Goal: Task Accomplishment & Management: Complete application form

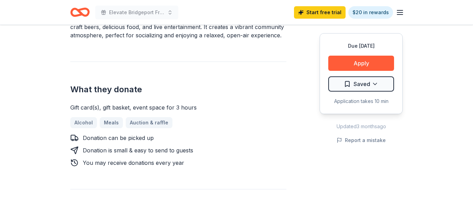
scroll to position [235, 0]
click at [349, 67] on button "Apply" at bounding box center [361, 63] width 66 height 15
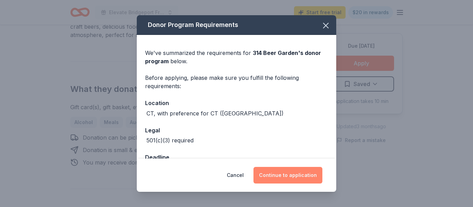
click at [268, 181] on button "Continue to application" at bounding box center [287, 175] width 69 height 17
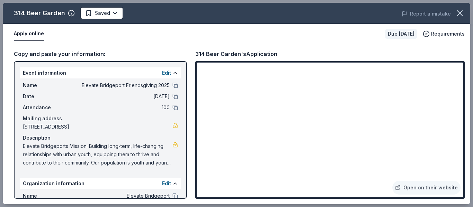
scroll to position [69, 0]
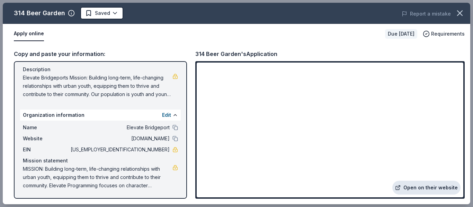
click at [420, 186] on link "Open on their website" at bounding box center [426, 188] width 68 height 14
click at [167, 115] on button "Edit" at bounding box center [166, 115] width 9 height 8
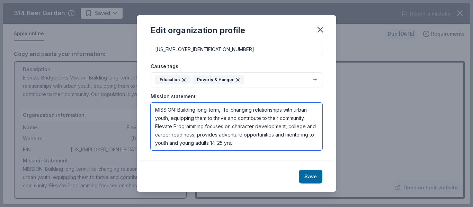
scroll to position [0, 0]
drag, startPoint x: 240, startPoint y: 146, endPoint x: 121, endPoint y: 99, distance: 127.6
click at [121, 99] on div "Edit organization profile Changes made here will be reflected on your Account. …" at bounding box center [236, 103] width 473 height 207
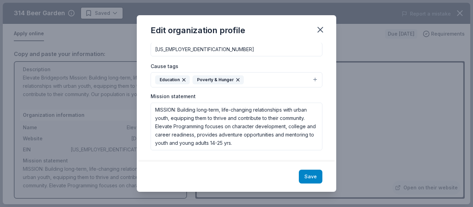
click at [310, 173] on button "Save" at bounding box center [311, 177] width 24 height 14
click at [318, 26] on icon "button" at bounding box center [320, 30] width 10 height 10
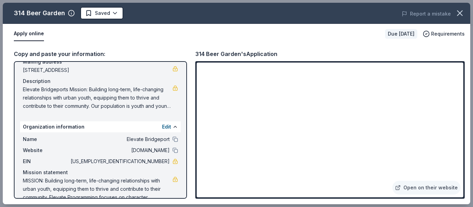
scroll to position [69, 0]
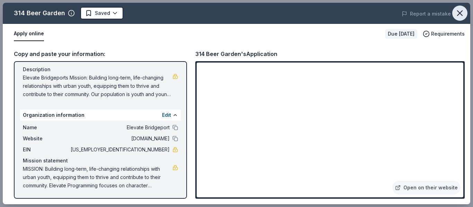
click at [458, 13] on icon "button" at bounding box center [460, 13] width 10 height 10
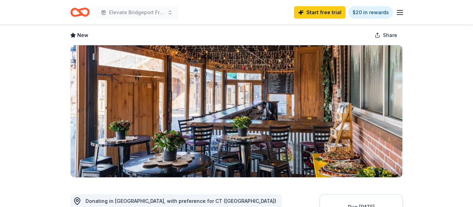
scroll to position [32, 0]
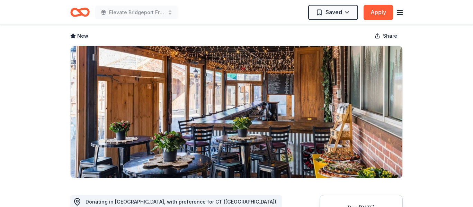
click at [397, 15] on line "button" at bounding box center [400, 15] width 6 height 0
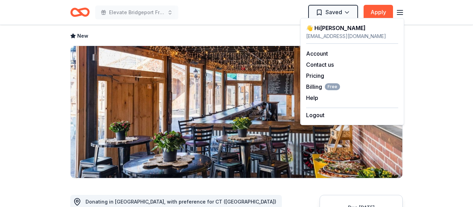
click at [208, 14] on div "Elevate Bridgeport Friendsgiving 2025 Saved Apply" at bounding box center [236, 12] width 332 height 16
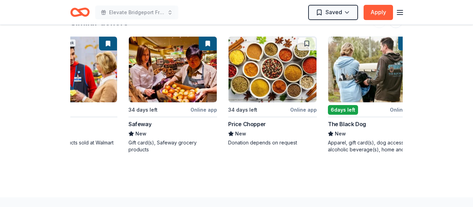
scroll to position [0, 0]
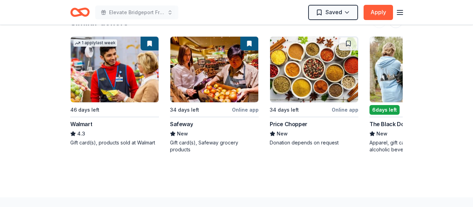
click at [90, 124] on div "Walmart" at bounding box center [81, 124] width 22 height 8
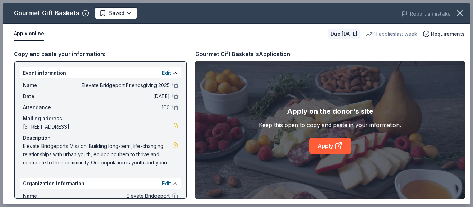
scroll to position [69, 0]
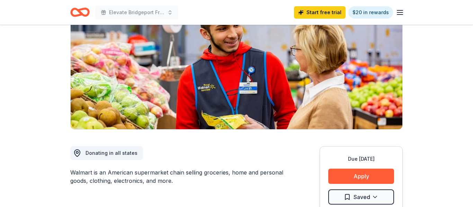
scroll to position [81, 0]
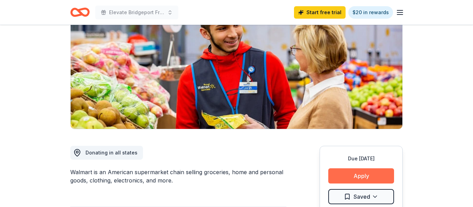
click at [376, 175] on button "Apply" at bounding box center [361, 176] width 66 height 15
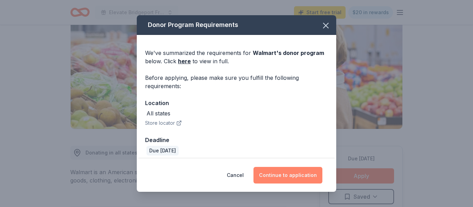
click at [269, 174] on button "Continue to application" at bounding box center [287, 175] width 69 height 17
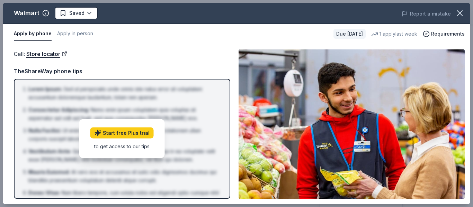
click at [190, 57] on div "Call : Store locator" at bounding box center [122, 53] width 216 height 9
click at [121, 149] on div "to get access to our tips" at bounding box center [121, 146] width 63 height 7
click at [261, 90] on img at bounding box center [351, 124] width 226 height 150
click at [456, 18] on button "button" at bounding box center [459, 13] width 15 height 15
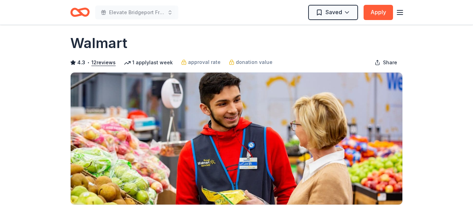
scroll to position [0, 0]
